Goal: Information Seeking & Learning: Check status

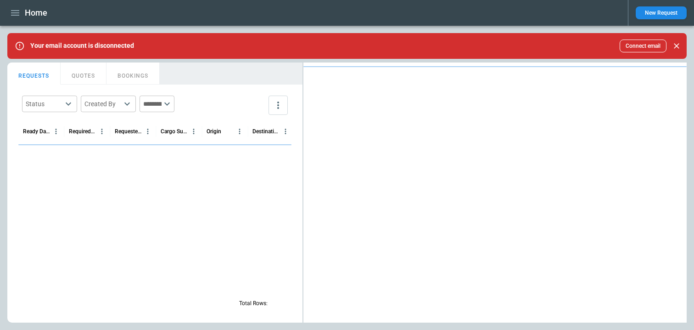
click at [14, 11] on icon "button" at bounding box center [15, 13] width 8 height 6
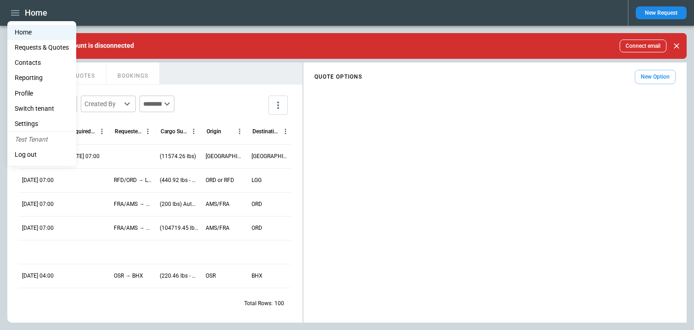
click at [28, 74] on li "Reporting" at bounding box center [41, 77] width 69 height 15
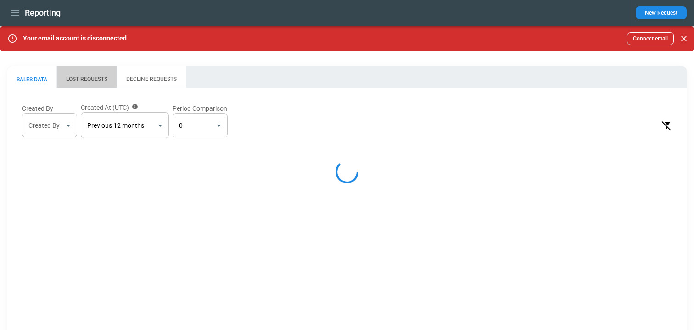
click at [87, 79] on button "LOST REQUESTS" at bounding box center [86, 77] width 60 height 22
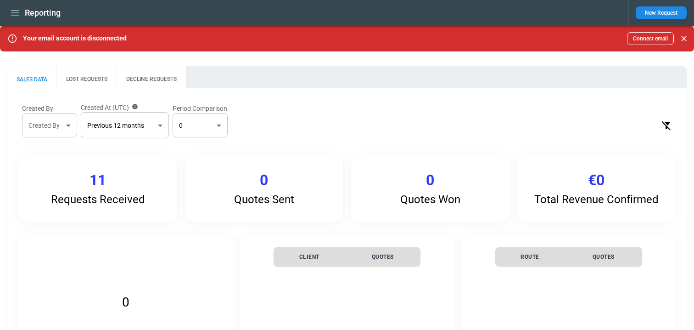
click at [94, 69] on button "LOST REQUESTS" at bounding box center [86, 77] width 60 height 22
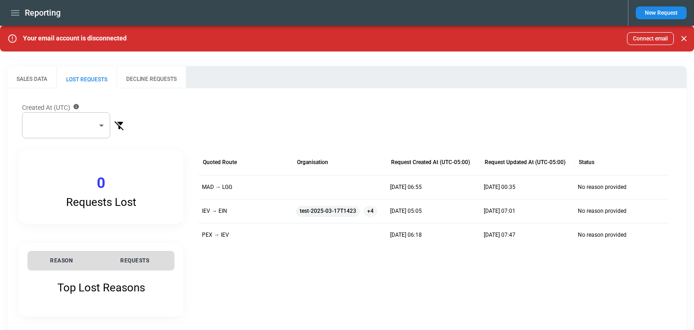
click at [327, 212] on span "test-2025-03-17T1423" at bounding box center [328, 210] width 64 height 23
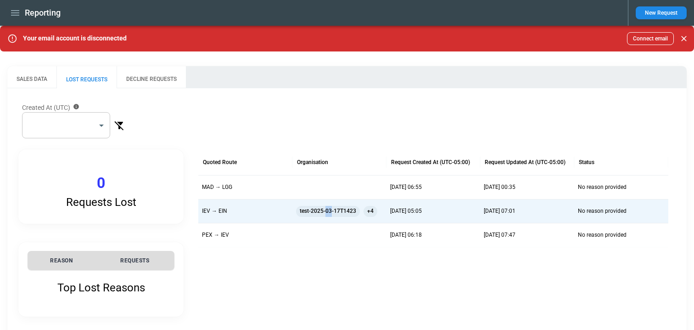
click at [327, 212] on span "test-2025-03-17T1423" at bounding box center [328, 210] width 64 height 23
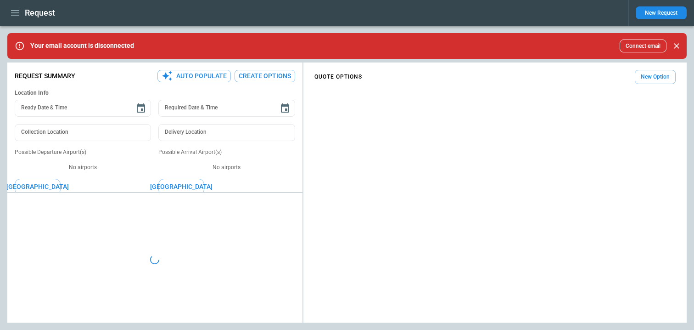
type textarea "*"
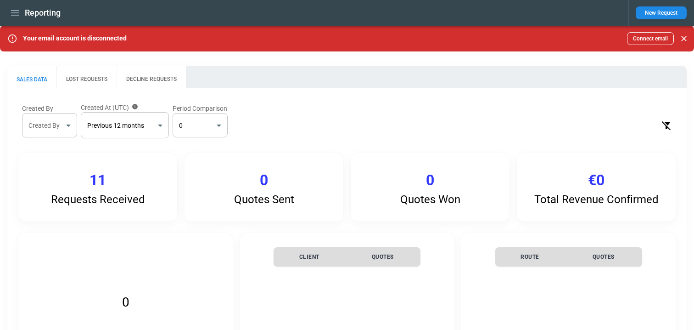
click at [73, 78] on button "LOST REQUESTS" at bounding box center [86, 77] width 60 height 22
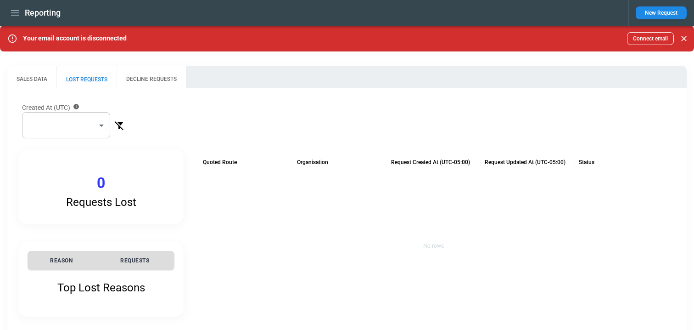
click at [78, 130] on body "Reporting New Request Your email account is disconnected Connect email SALES DA…" at bounding box center [347, 165] width 694 height 330
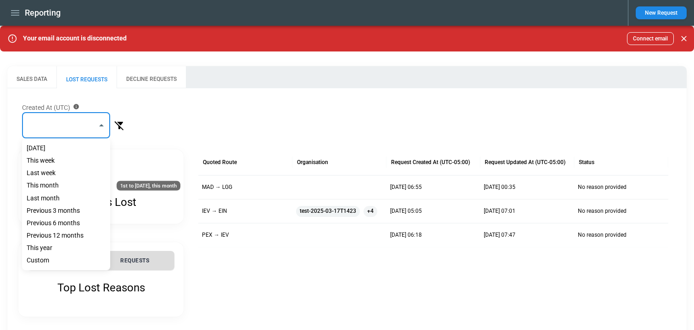
click at [56, 183] on div "This month" at bounding box center [66, 185] width 88 height 12
click at [78, 127] on body "**********" at bounding box center [347, 165] width 694 height 330
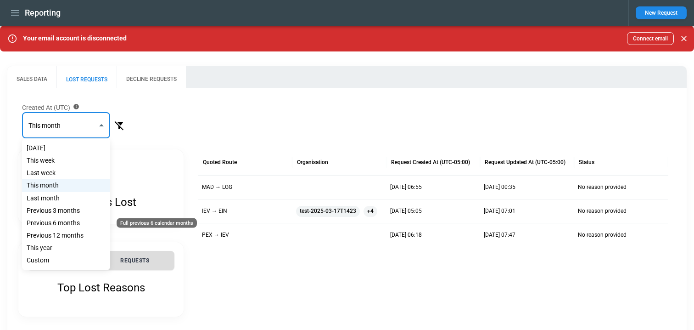
click at [59, 232] on div "Previous 12 months" at bounding box center [66, 235] width 88 height 12
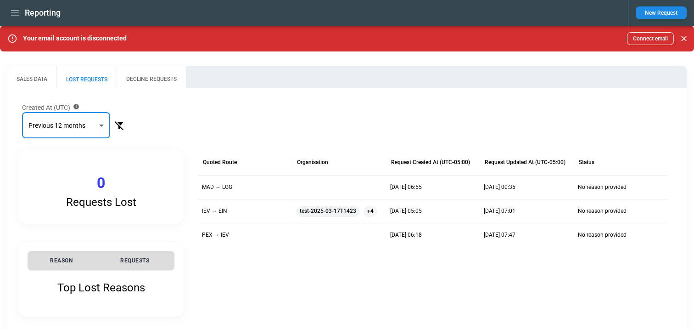
click at [94, 130] on body "**********" at bounding box center [347, 165] width 694 height 330
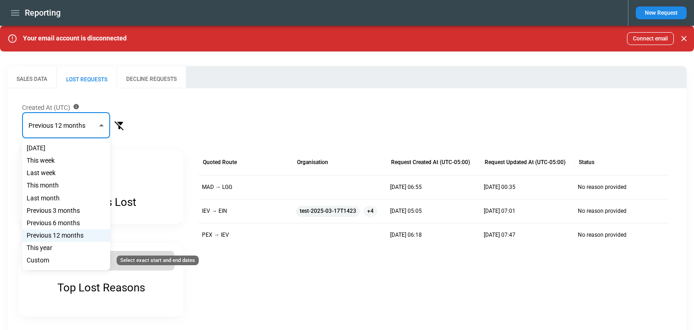
click at [63, 255] on div "Custom" at bounding box center [66, 260] width 88 height 12
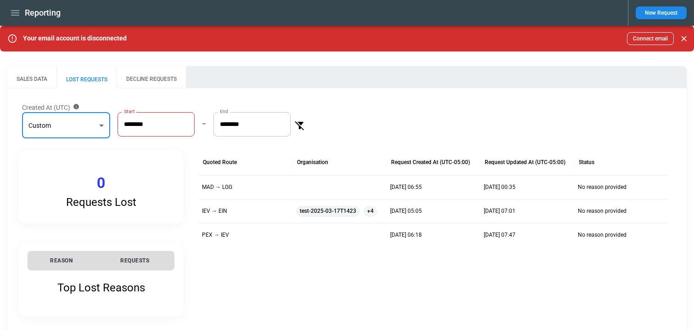
click at [54, 124] on body "Reporting New Request Your email account is disconnected Connect email SALES DA…" at bounding box center [347, 165] width 694 height 330
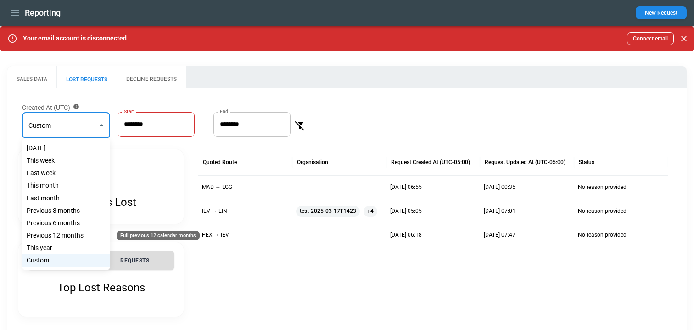
click at [40, 241] on div "Previous 12 months" at bounding box center [66, 235] width 88 height 12
type input "**********"
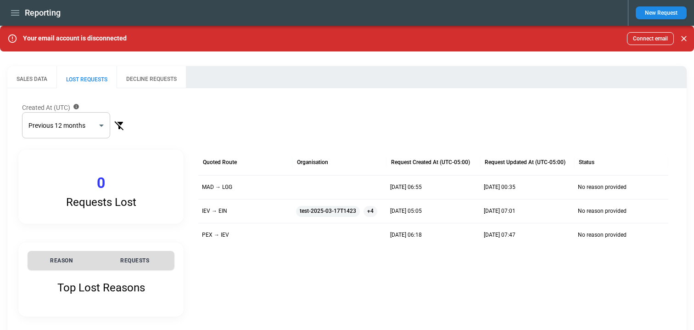
click at [82, 189] on div "Requests Lost 0" at bounding box center [100, 190] width 165 height 68
click at [133, 175] on div "Requests Lost 0" at bounding box center [100, 190] width 165 height 68
click at [680, 41] on icon "Close" at bounding box center [684, 38] width 9 height 9
